Goal: Find specific page/section: Find specific page/section

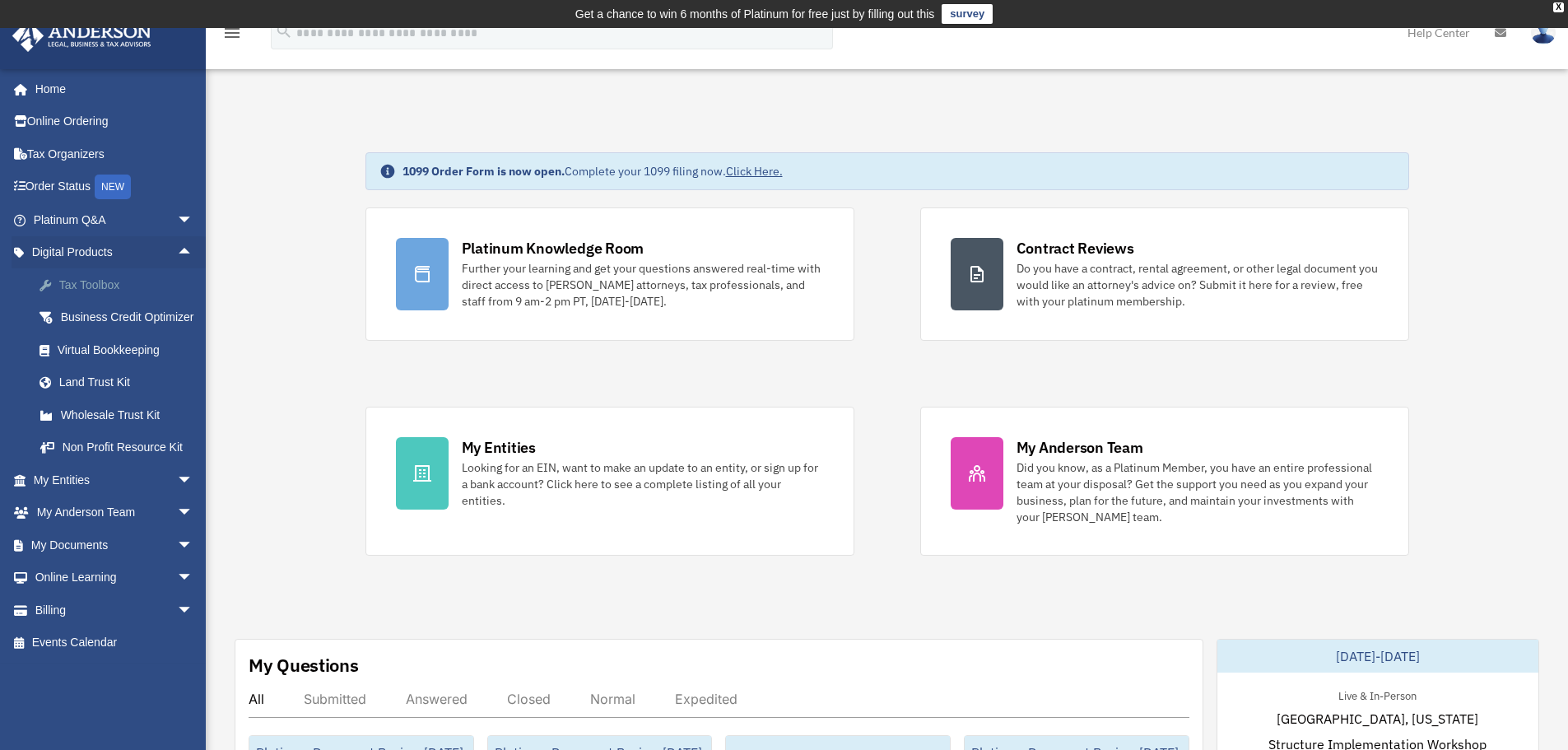
click at [84, 288] on div "Tax Toolbox" at bounding box center [128, 285] width 140 height 21
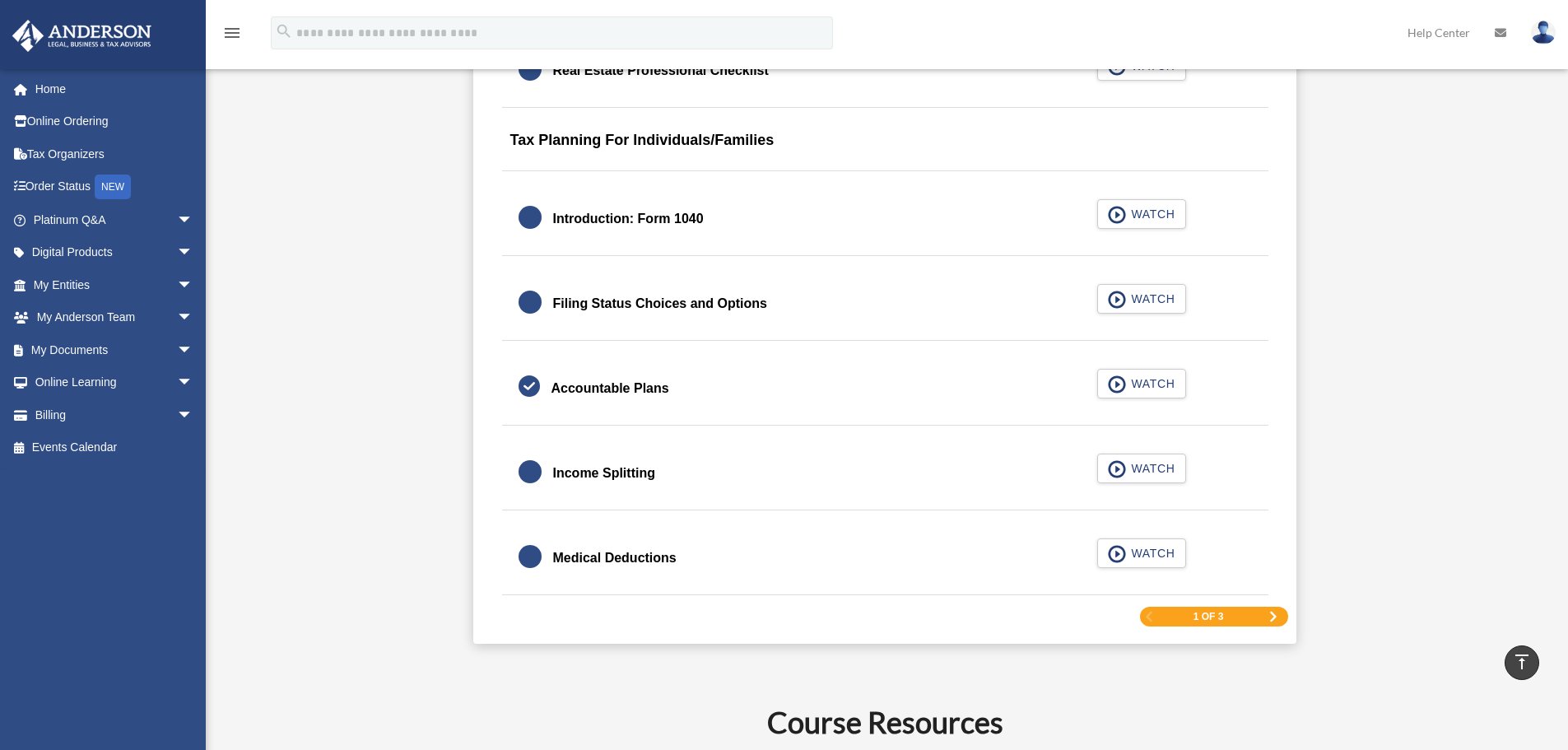
scroll to position [2386, 0]
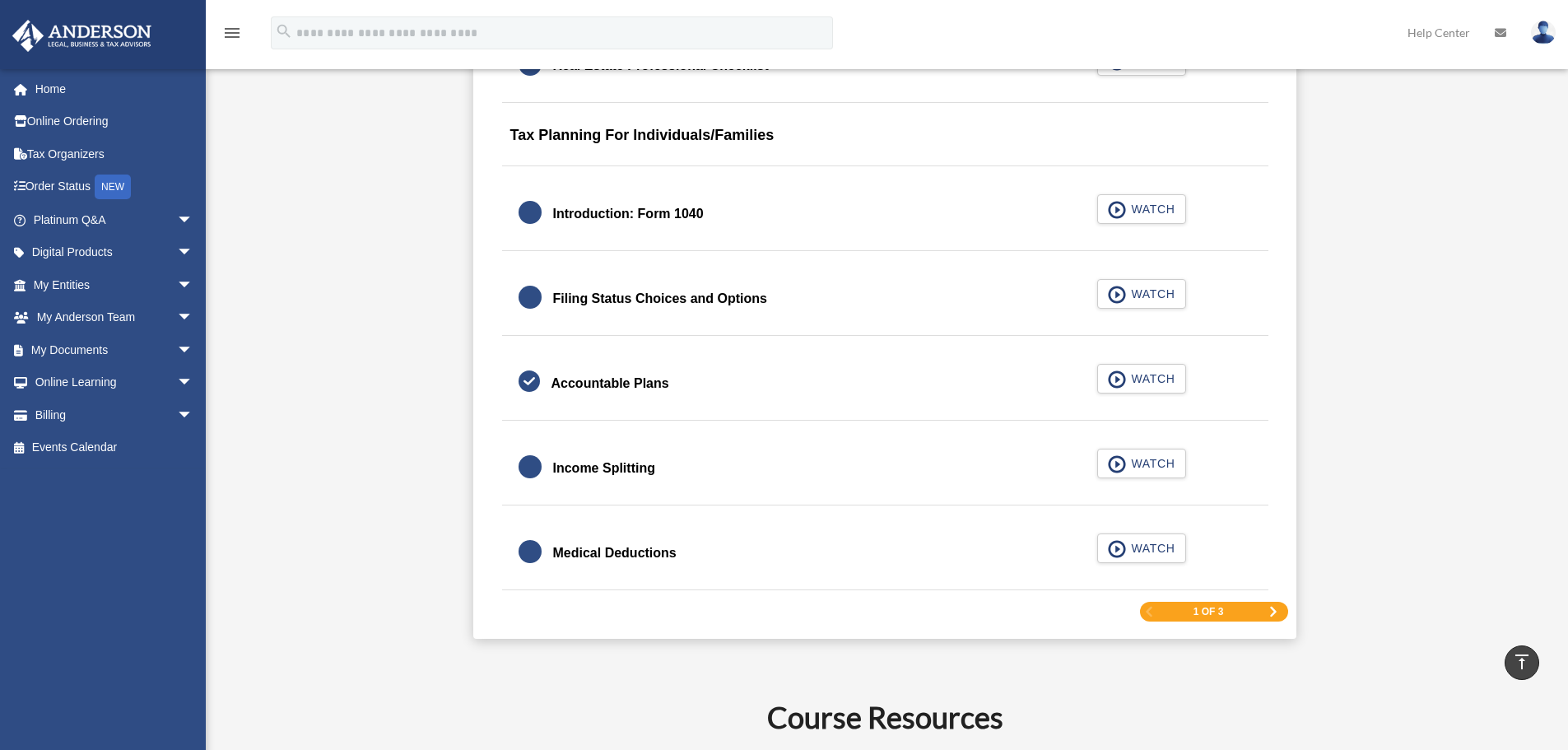
click at [1272, 615] on span "Next Page" at bounding box center [1273, 611] width 10 height 10
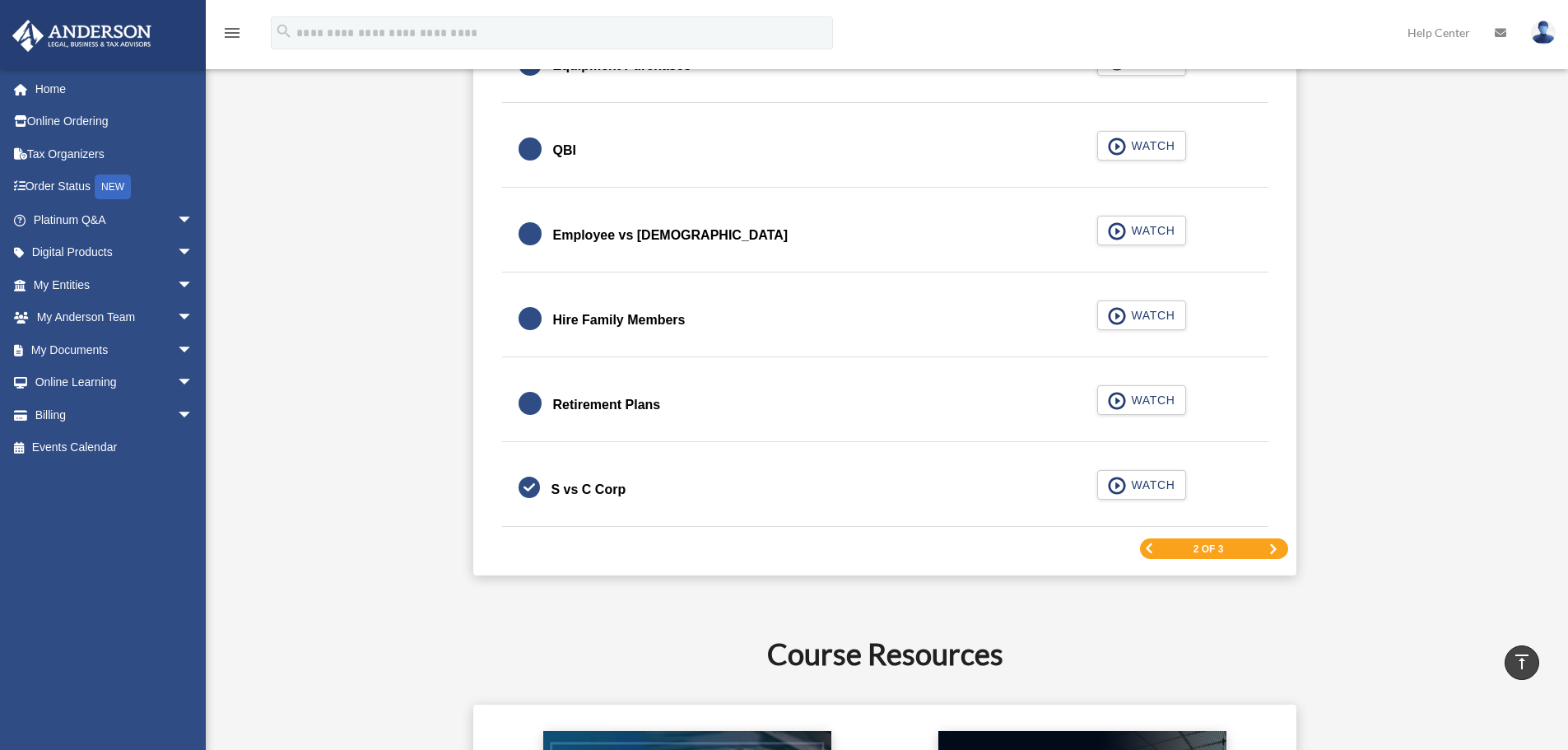
click at [1273, 551] on span "Next Page" at bounding box center [1273, 548] width 10 height 10
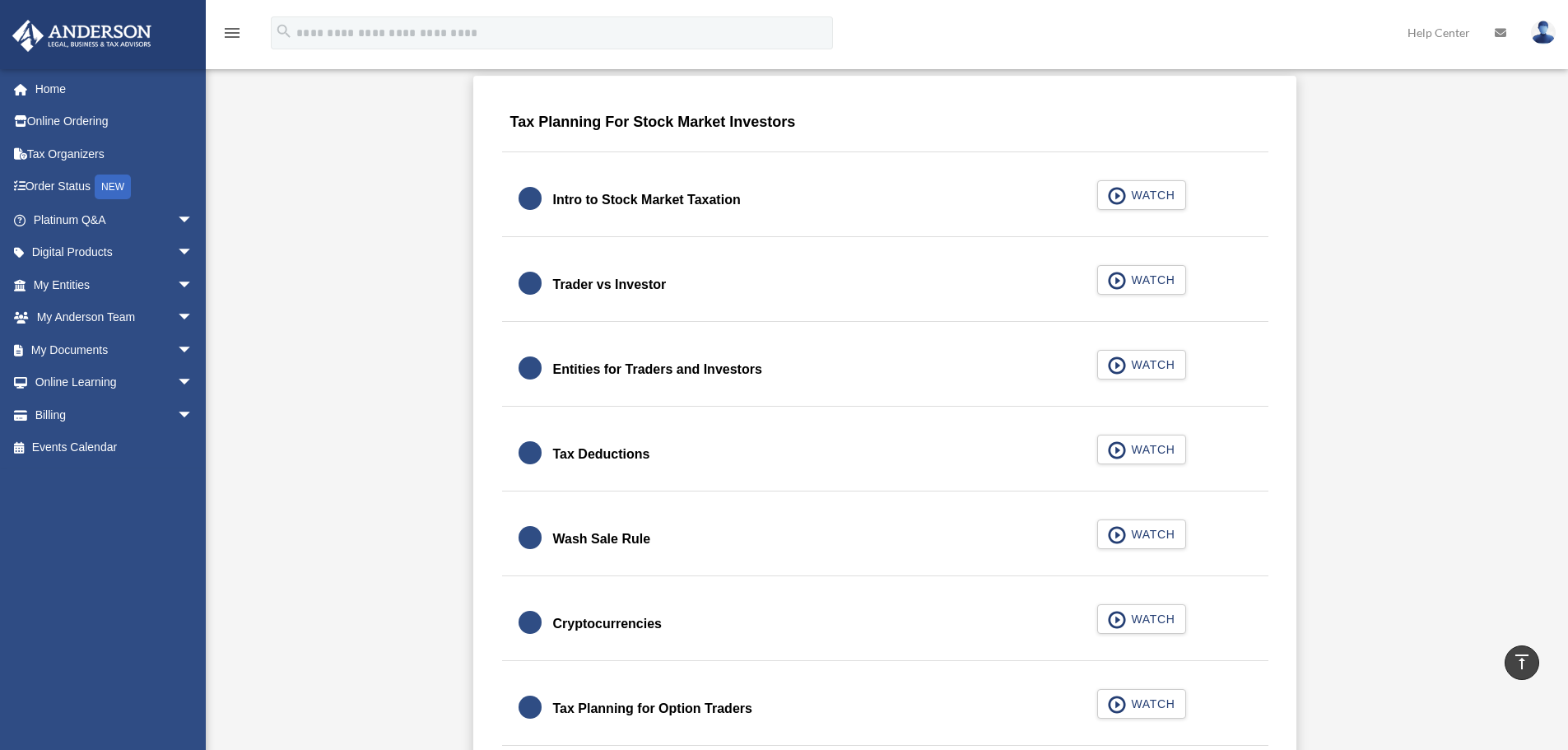
scroll to position [987, 0]
